Goal: Contribute content: Add original content to the website for others to see

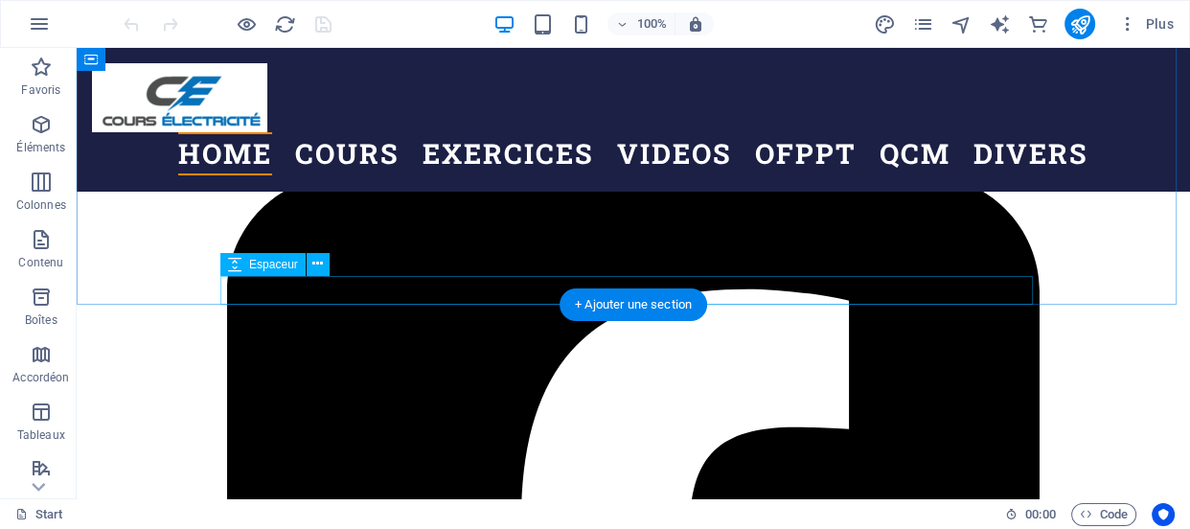
scroll to position [1219, 0]
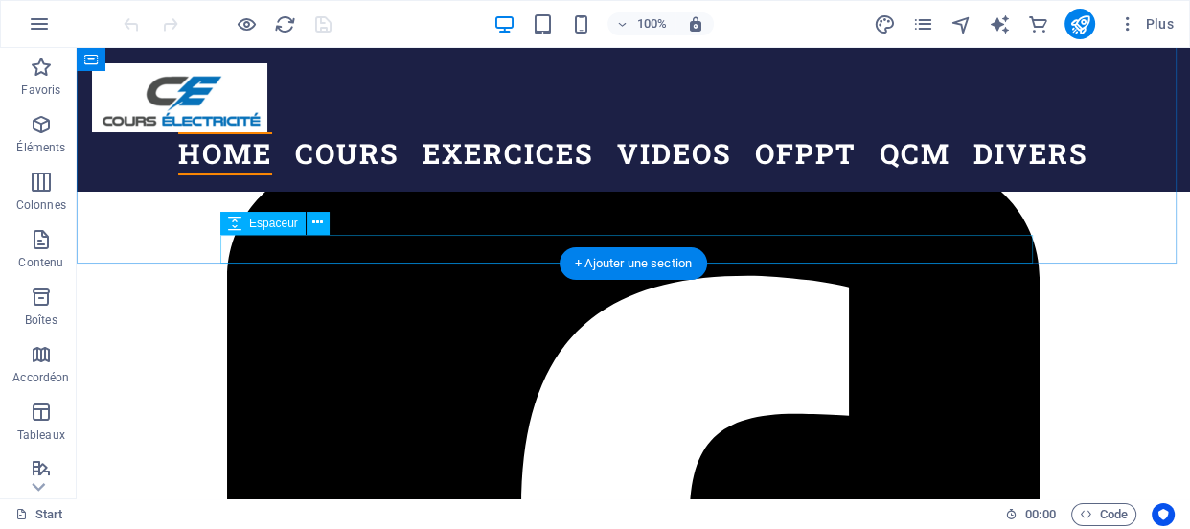
scroll to position [1190, 0]
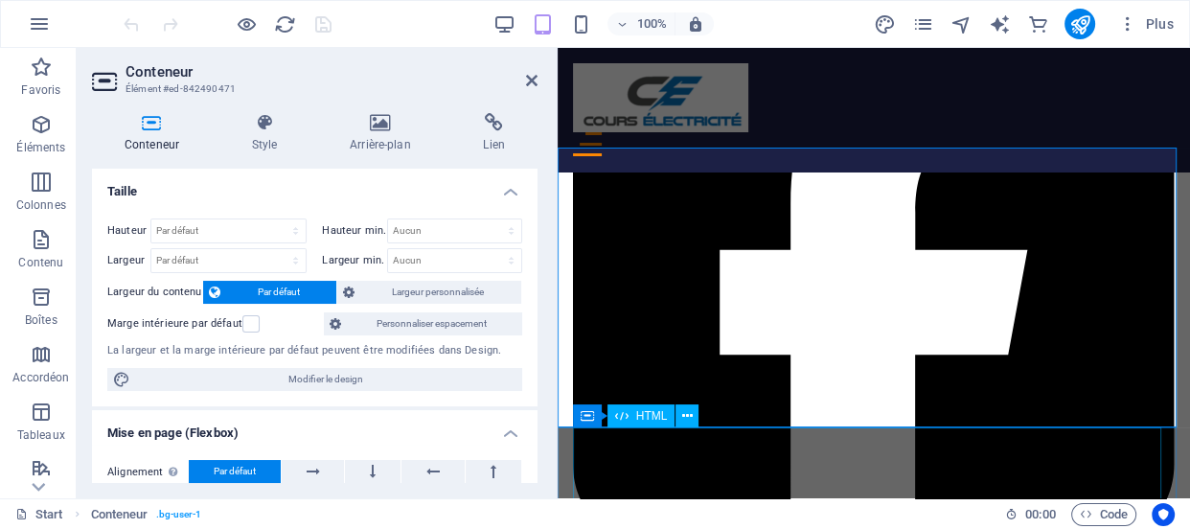
scroll to position [1428, 0]
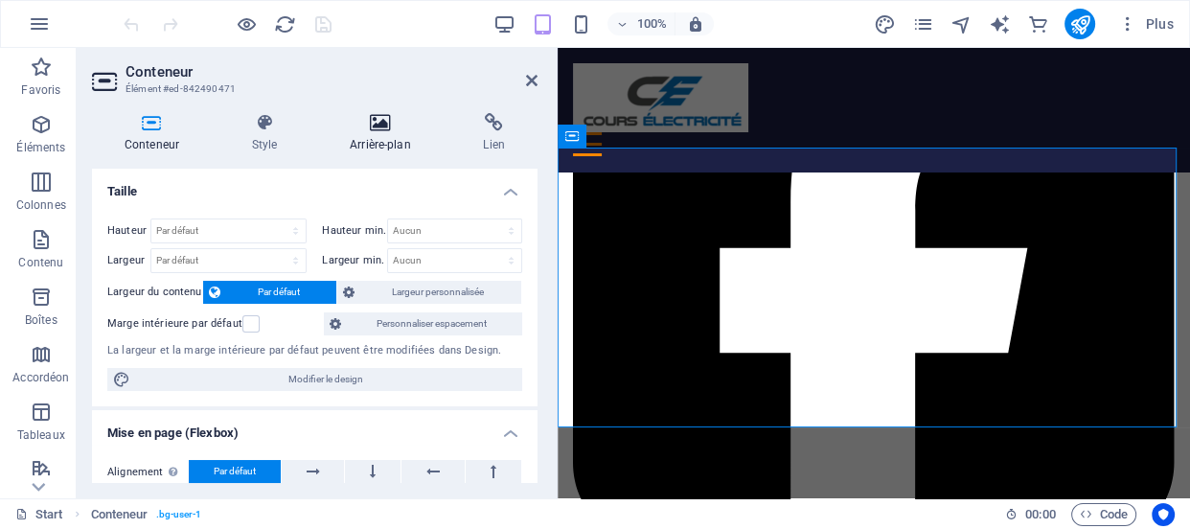
click at [395, 128] on icon at bounding box center [380, 122] width 126 height 19
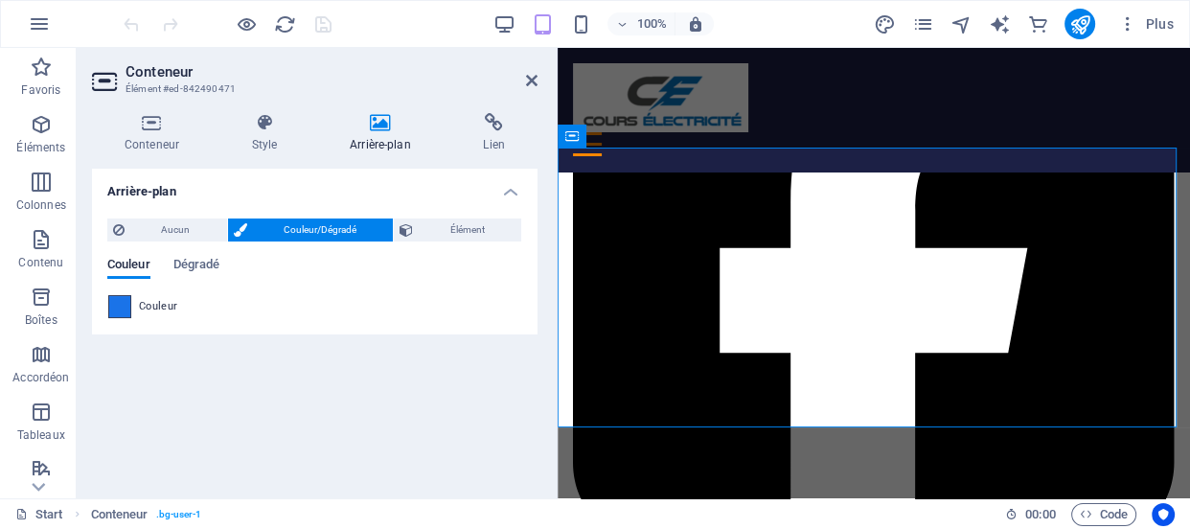
click at [112, 312] on span at bounding box center [119, 306] width 21 height 21
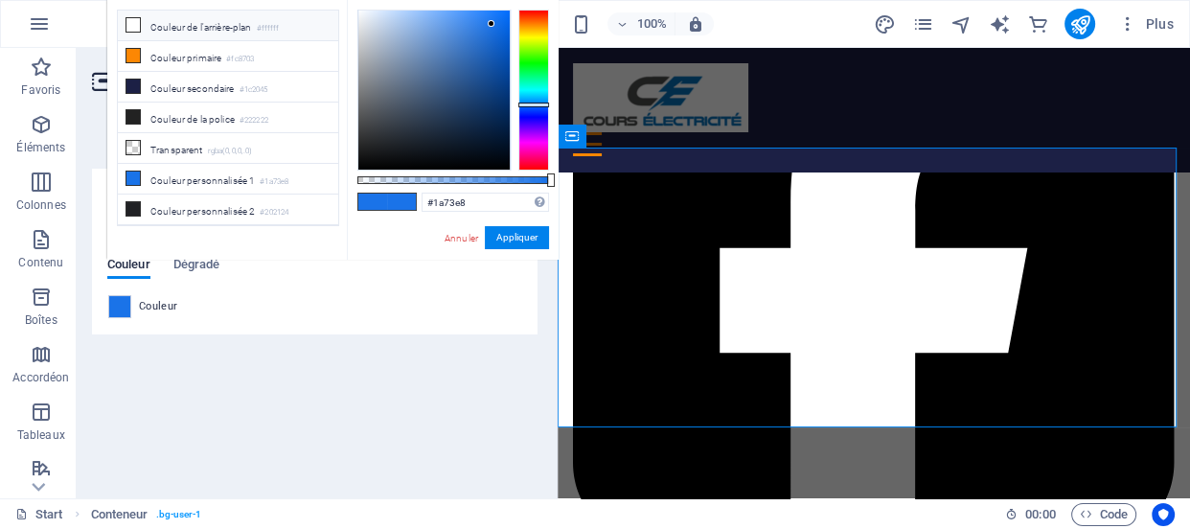
click at [218, 22] on li "Couleur de l'arrière-plan #ffffff" at bounding box center [228, 26] width 220 height 31
type input "#ffffff"
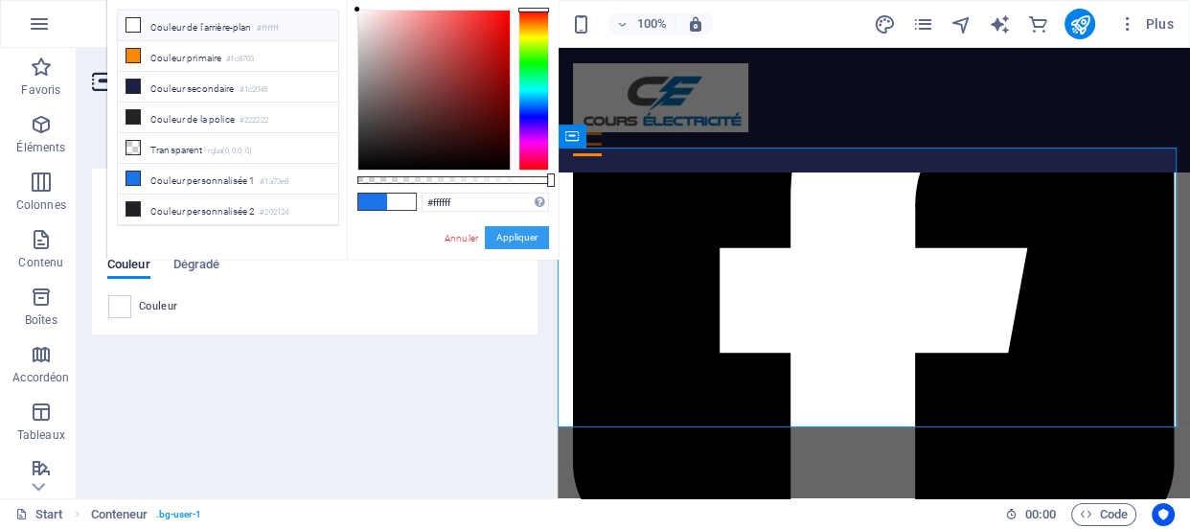
click at [518, 240] on button "Appliquer" at bounding box center [517, 237] width 64 height 23
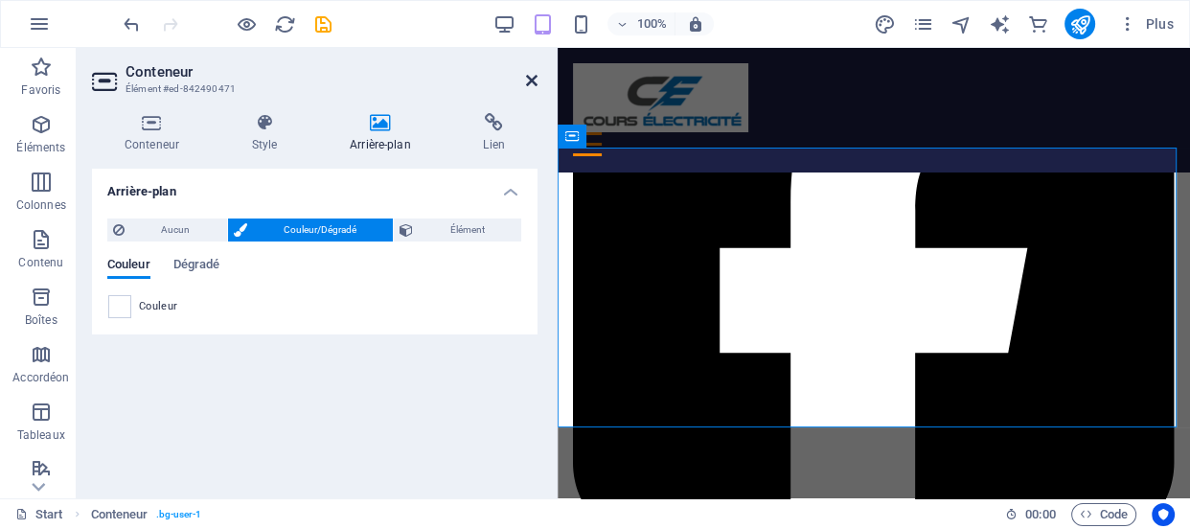
click at [528, 80] on icon at bounding box center [532, 80] width 12 height 15
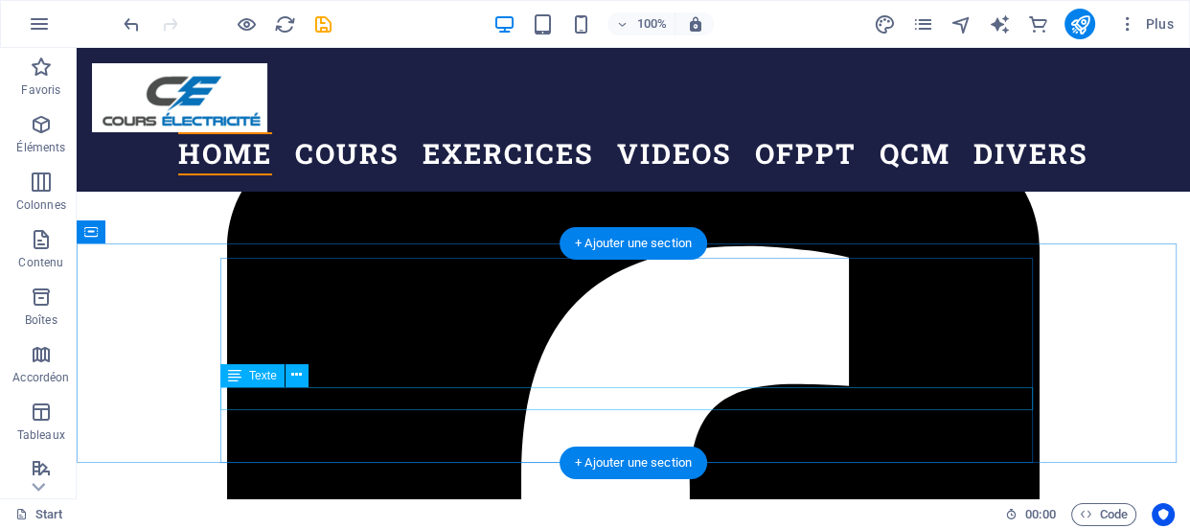
scroll to position [1218, 0]
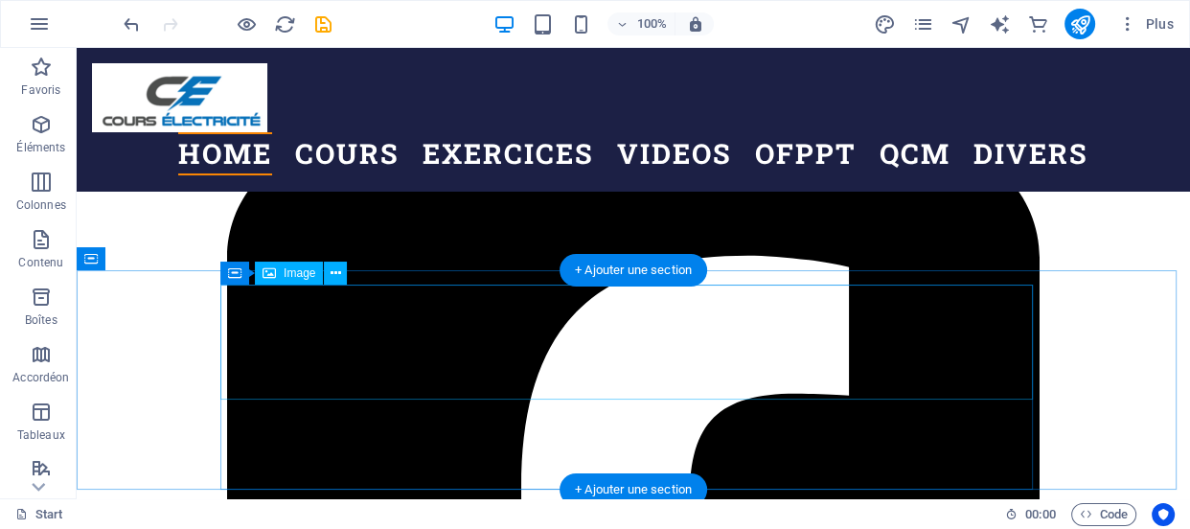
select select "px"
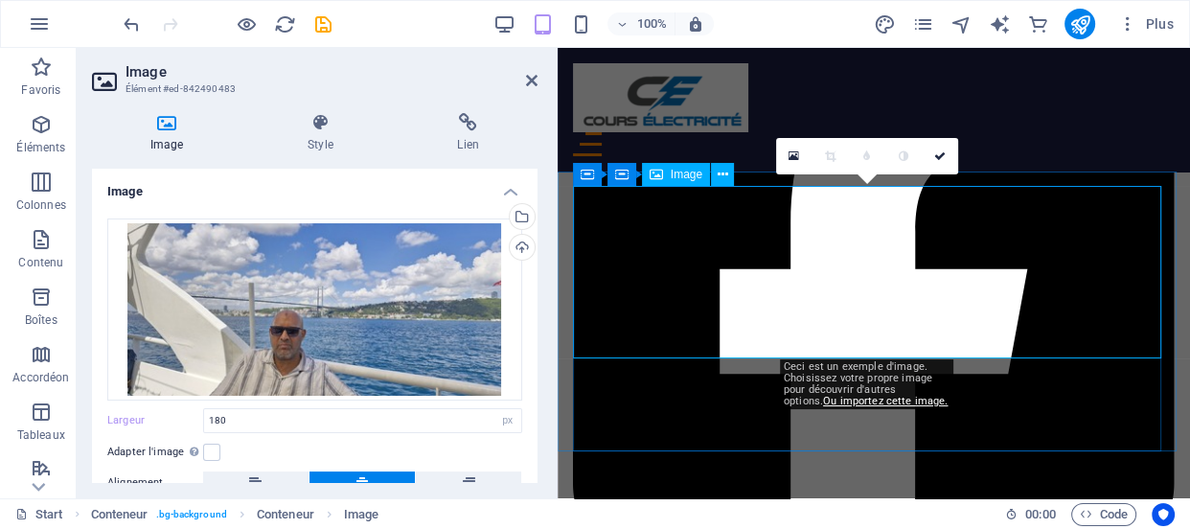
scroll to position [1408, 0]
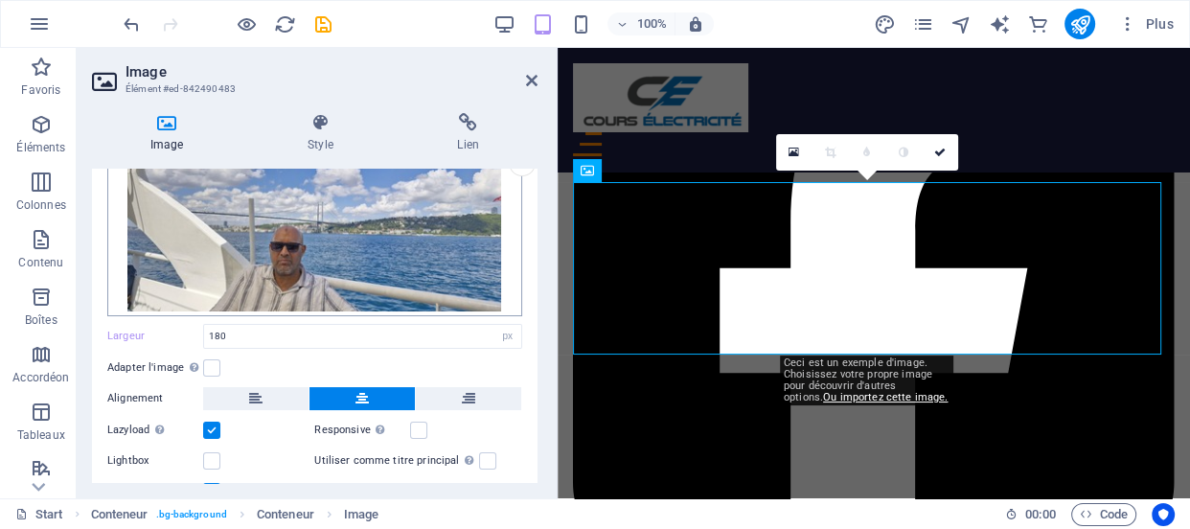
scroll to position [90, 0]
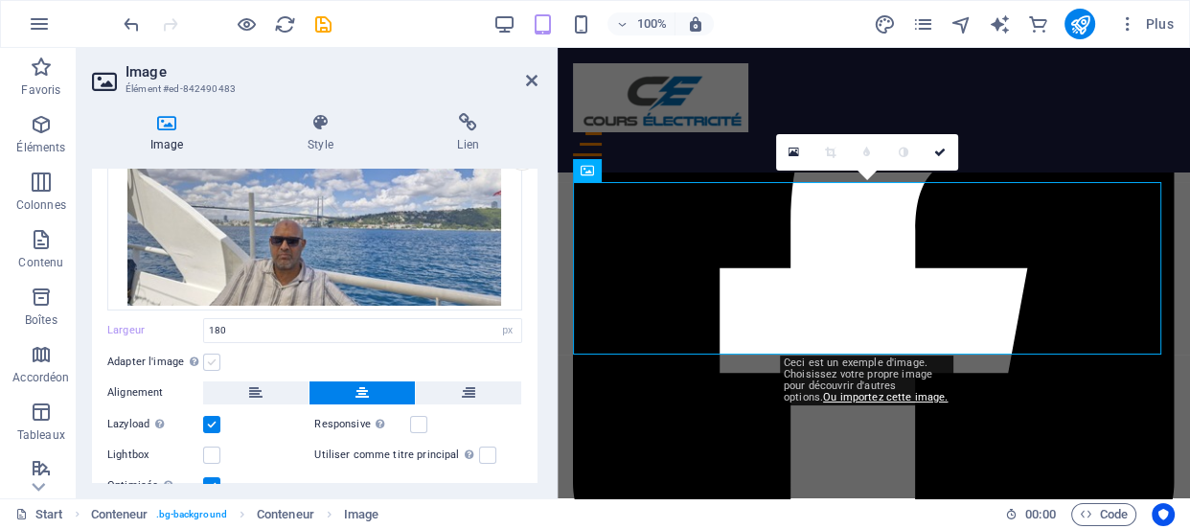
click at [211, 366] on label at bounding box center [211, 362] width 17 height 17
click at [0, 0] on input "Adapter l'image Adapter automatiquement l'image à une largeur et une hauteur fi…" at bounding box center [0, 0] width 0 height 0
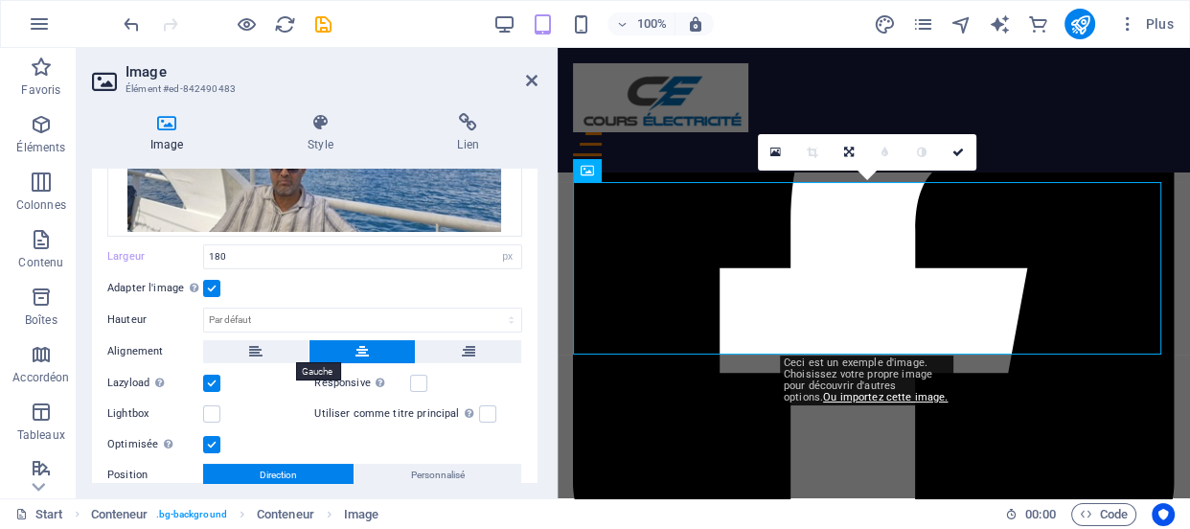
scroll to position [161, 0]
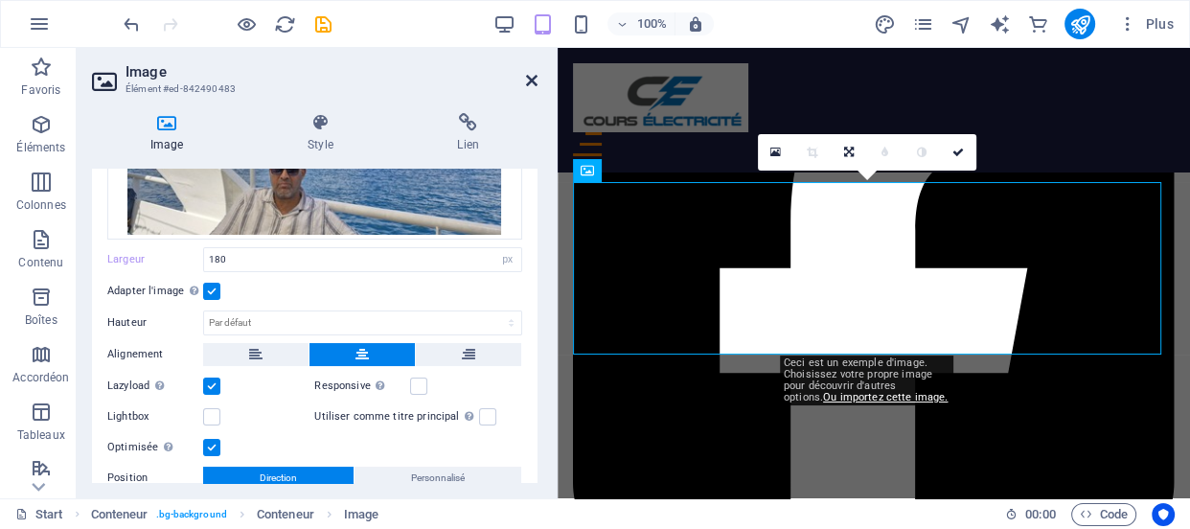
click at [531, 81] on icon at bounding box center [532, 80] width 12 height 15
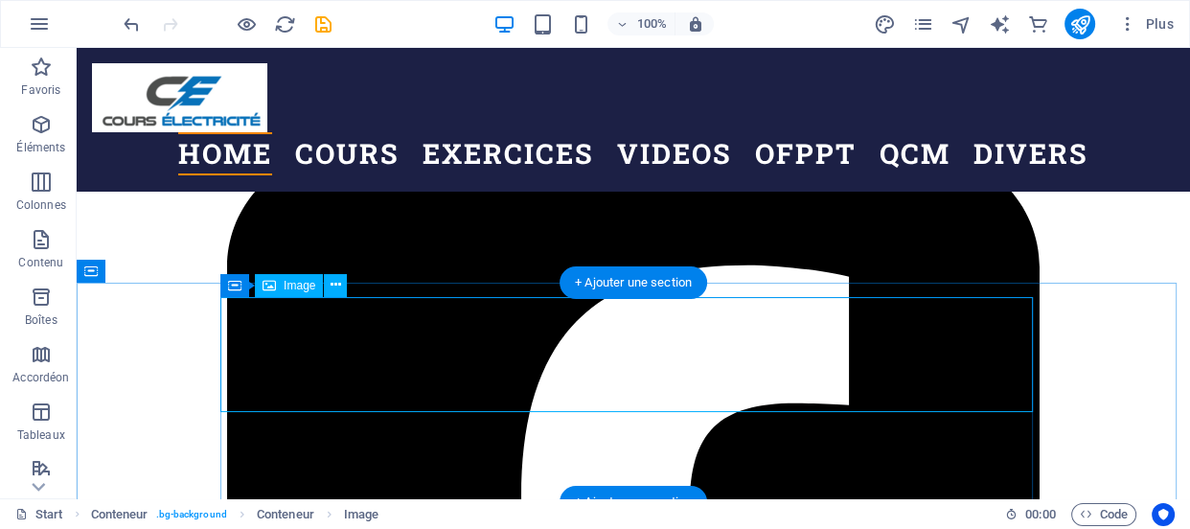
scroll to position [1206, 0]
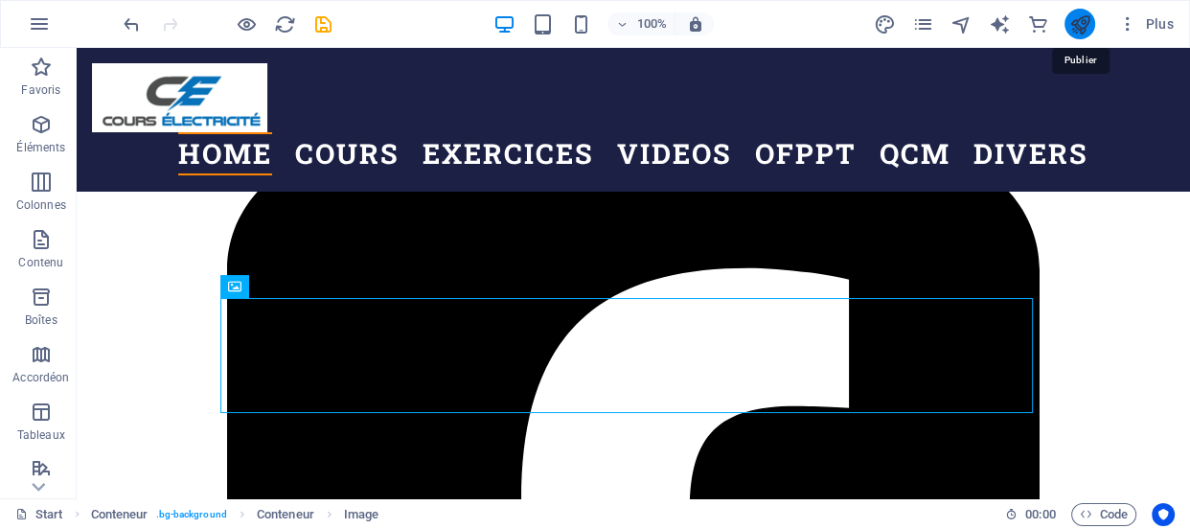
click at [1077, 28] on icon "publish" at bounding box center [1080, 24] width 22 height 22
